Goal: Task Accomplishment & Management: Use online tool/utility

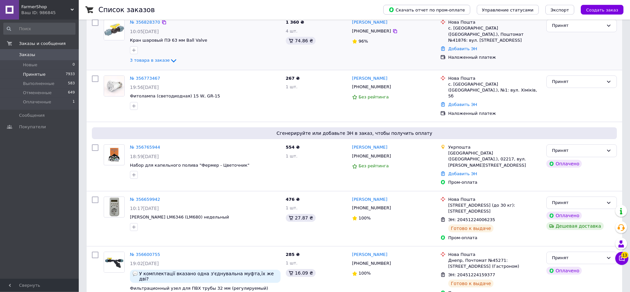
scroll to position [112, 0]
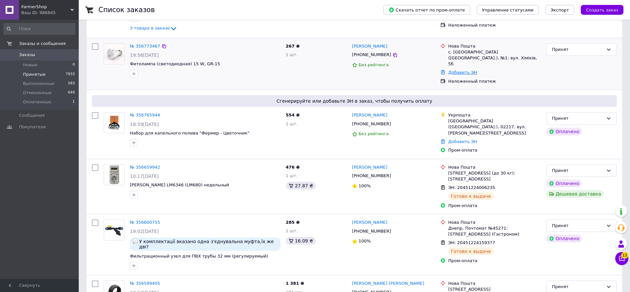
click at [460, 70] on link "Добавить ЭН" at bounding box center [462, 72] width 29 height 5
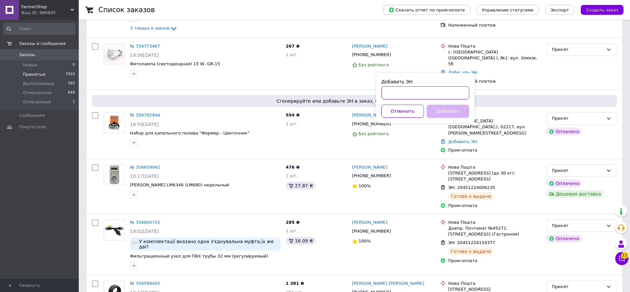
click at [425, 96] on input "Добавить ЭН" at bounding box center [425, 92] width 88 height 13
paste input "20451224814230 /"
type input "20451224814230"
click at [459, 110] on button "Добавить" at bounding box center [448, 111] width 43 height 13
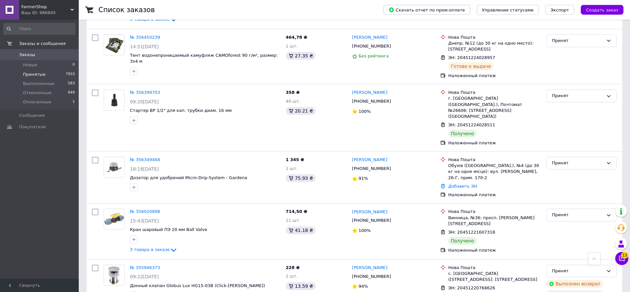
scroll to position [449, 0]
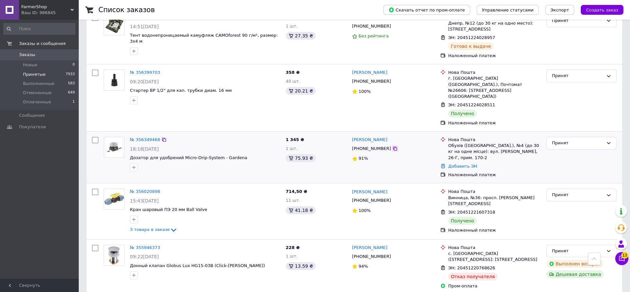
click at [392, 146] on icon at bounding box center [394, 148] width 5 height 5
click at [462, 164] on link "Добавить ЭН" at bounding box center [462, 166] width 29 height 5
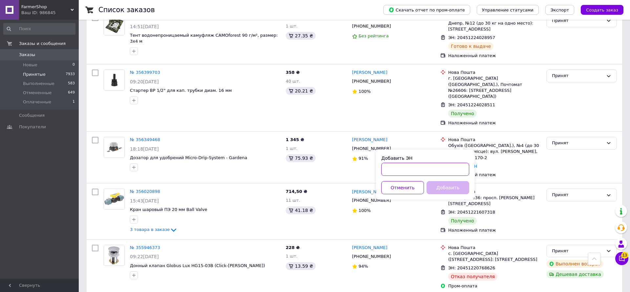
click at [401, 169] on input "Добавить ЭН" at bounding box center [425, 169] width 88 height 13
paste input "20451224756134 / +"
type input "20451224756134"
click at [456, 187] on button "Добавить" at bounding box center [448, 187] width 43 height 13
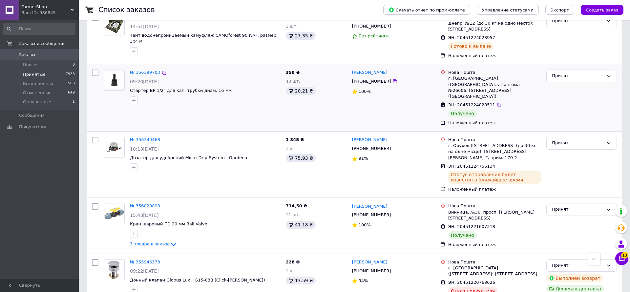
scroll to position [524, 0]
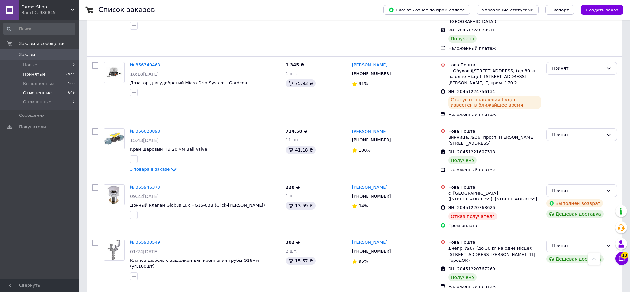
click at [41, 94] on span "Отмененные" at bounding box center [37, 93] width 29 height 6
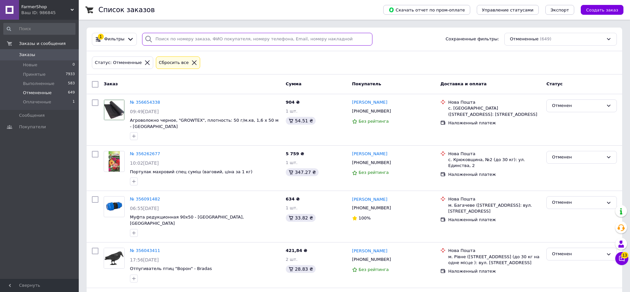
click at [178, 38] on input "search" at bounding box center [257, 39] width 230 height 13
paste input "74029822"
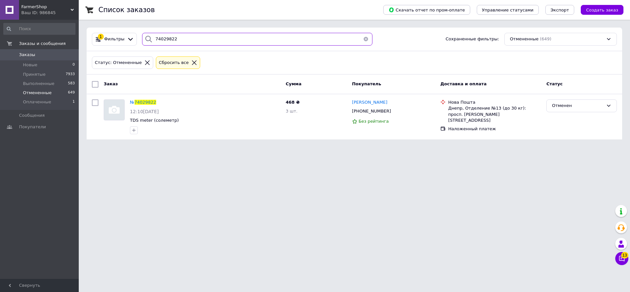
type input "74029822"
